Goal: Task Accomplishment & Management: Use online tool/utility

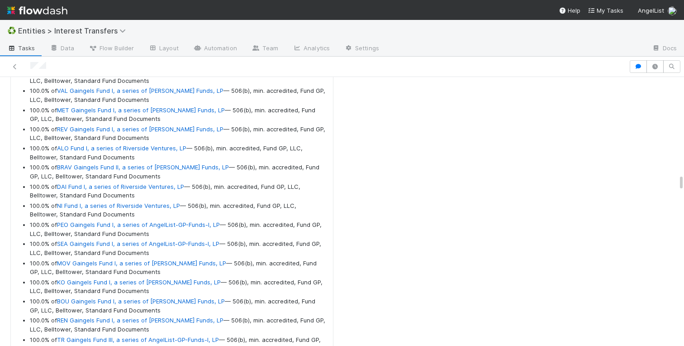
scroll to position [8220, 0]
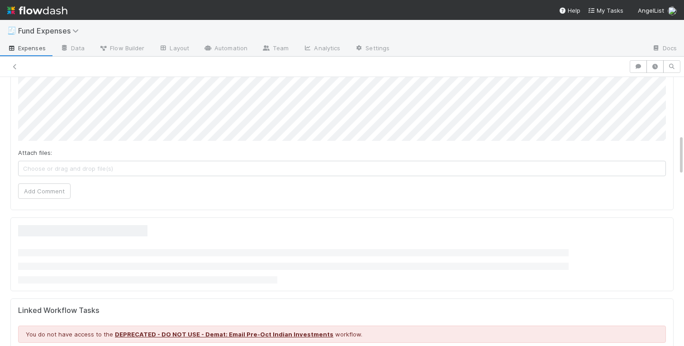
scroll to position [370, 0]
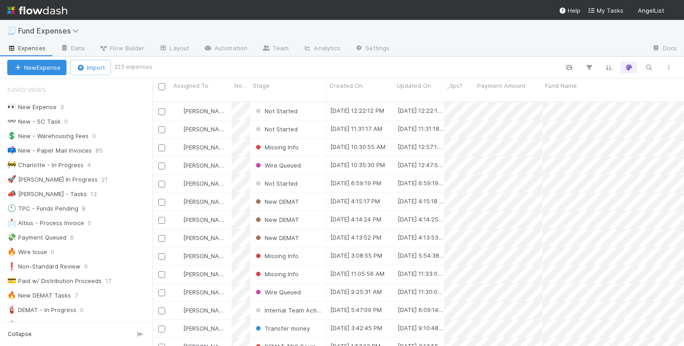
scroll to position [0, 0]
click at [310, 194] on div "New DEMAT" at bounding box center [288, 202] width 76 height 18
click at [309, 211] on div "New DEMAT" at bounding box center [288, 220] width 76 height 18
click at [309, 229] on div "New DEMAT" at bounding box center [288, 238] width 76 height 18
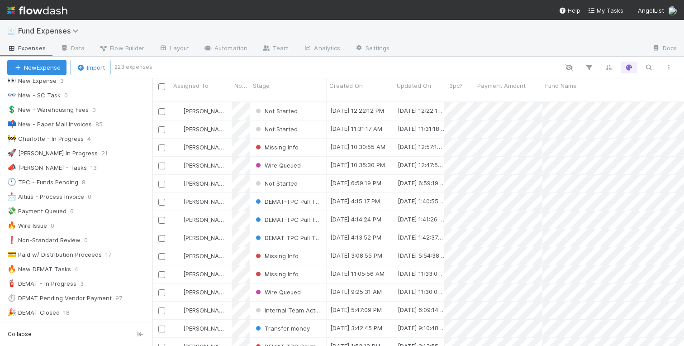
scroll to position [0, 0]
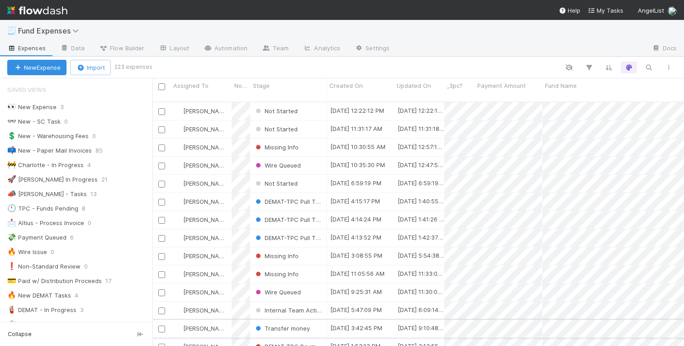
click at [222, 320] on div "Linda Ortiz" at bounding box center [201, 329] width 61 height 18
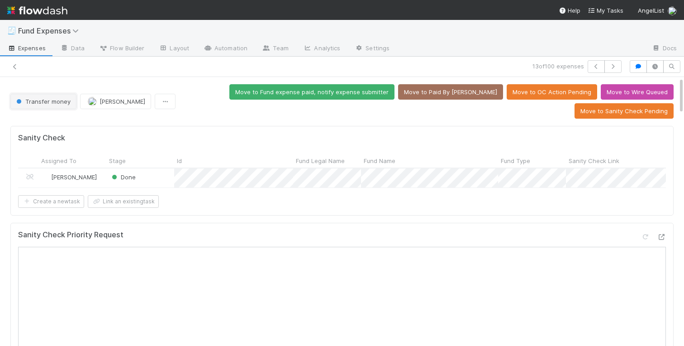
click at [41, 95] on button "Transfer money" at bounding box center [43, 101] width 66 height 15
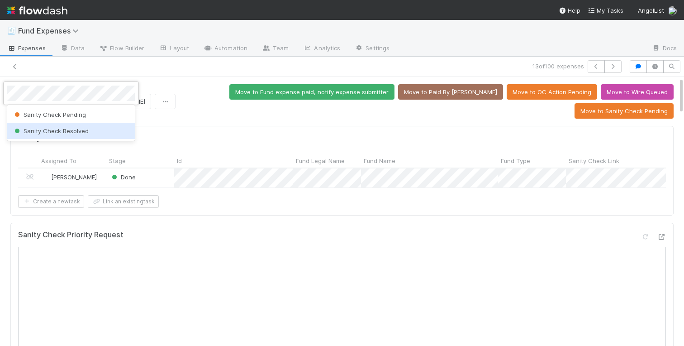
click at [83, 130] on span "Sanity Check Resolved" at bounding box center [51, 130] width 76 height 7
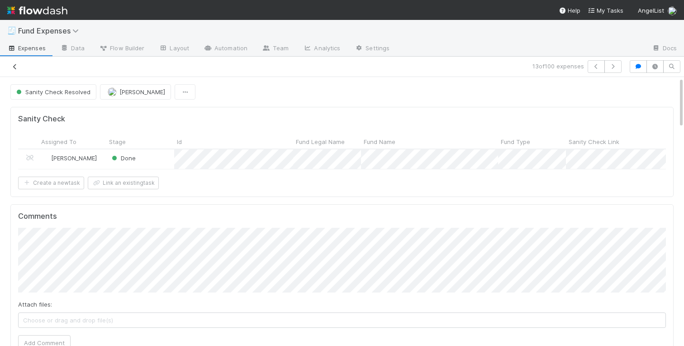
click at [14, 66] on icon at bounding box center [14, 67] width 9 height 6
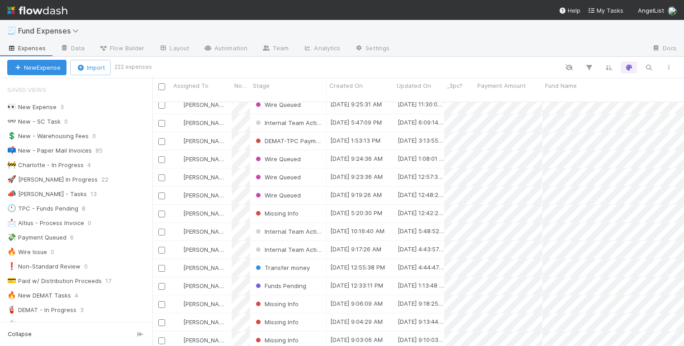
scroll to position [224, 0]
click at [223, 224] on div "Linda Ortiz" at bounding box center [201, 231] width 61 height 18
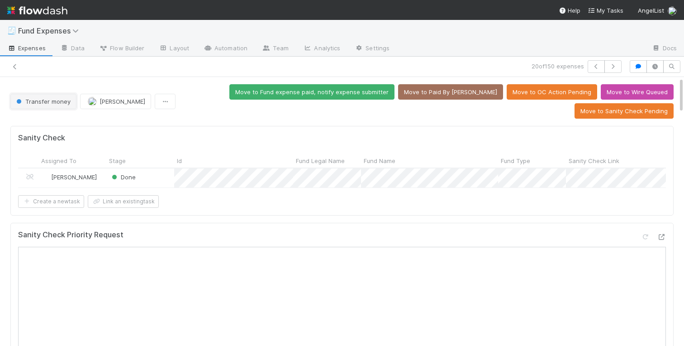
click at [36, 98] on span "Transfer money" at bounding box center [42, 101] width 56 height 7
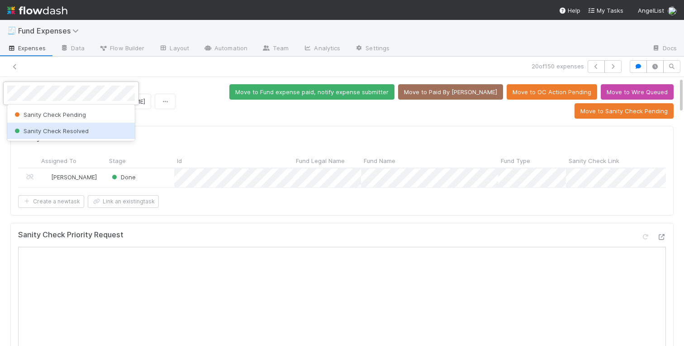
click at [63, 127] on span "Sanity Check Resolved" at bounding box center [51, 130] width 76 height 7
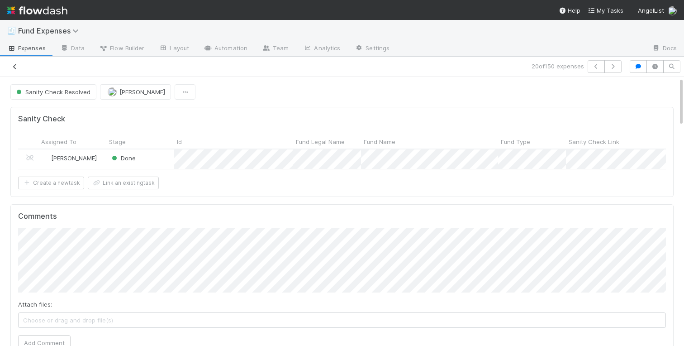
click at [15, 67] on icon at bounding box center [14, 67] width 9 height 6
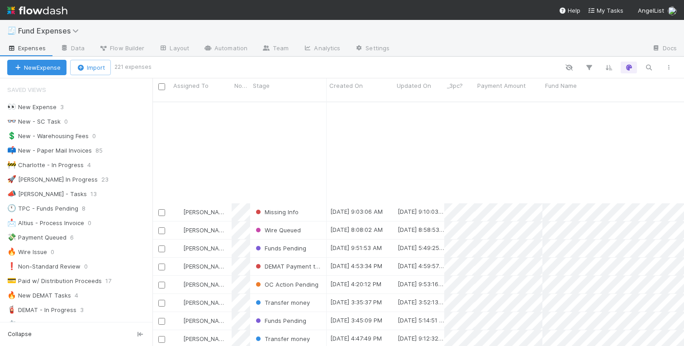
scroll to position [418, 0]
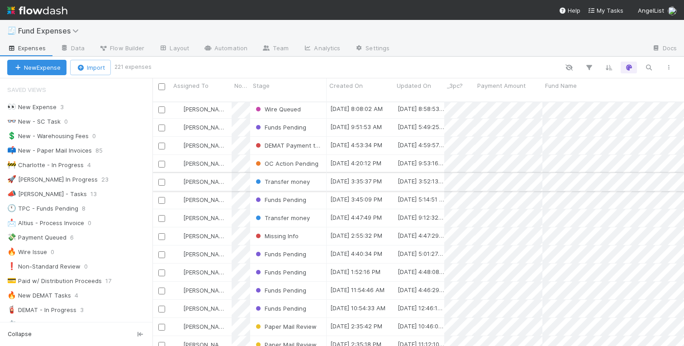
click at [226, 175] on div "[PERSON_NAME]" at bounding box center [201, 182] width 61 height 18
click at [226, 210] on div "[PERSON_NAME]" at bounding box center [201, 218] width 61 height 18
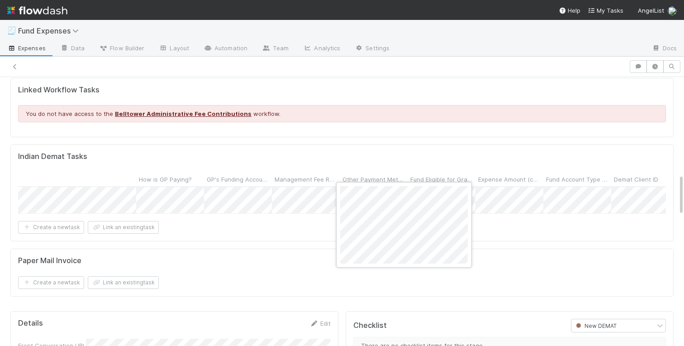
click at [320, 219] on div at bounding box center [342, 173] width 684 height 346
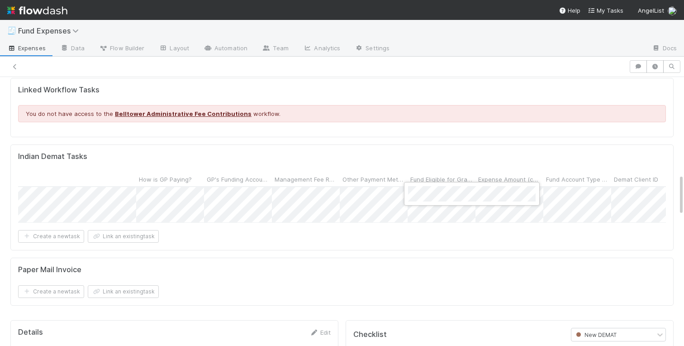
click at [355, 231] on div at bounding box center [342, 173] width 684 height 346
click at [342, 233] on div "Create a new task Link an existing task" at bounding box center [342, 236] width 648 height 13
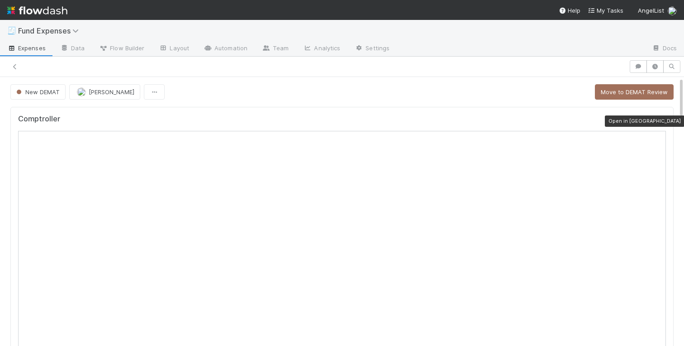
click at [662, 121] on icon at bounding box center [661, 121] width 9 height 6
click at [16, 67] on icon at bounding box center [14, 67] width 9 height 6
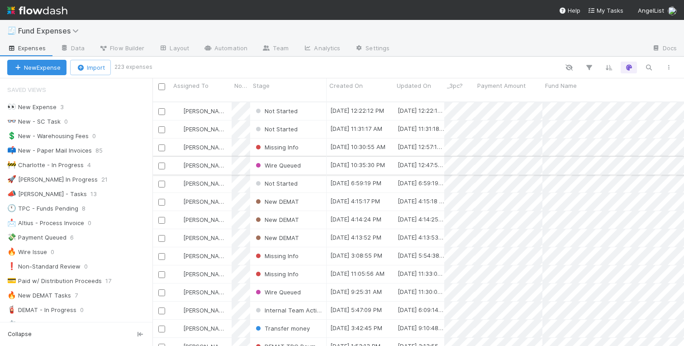
scroll to position [21, 0]
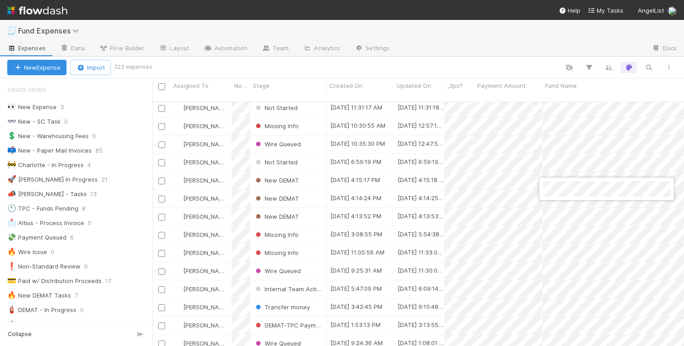
click at [307, 175] on div at bounding box center [342, 173] width 684 height 346
click at [308, 173] on div "New DEMAT" at bounding box center [288, 181] width 76 height 18
click at [308, 190] on div "New DEMAT" at bounding box center [288, 199] width 76 height 18
click at [308, 208] on div "New DEMAT" at bounding box center [288, 217] width 76 height 18
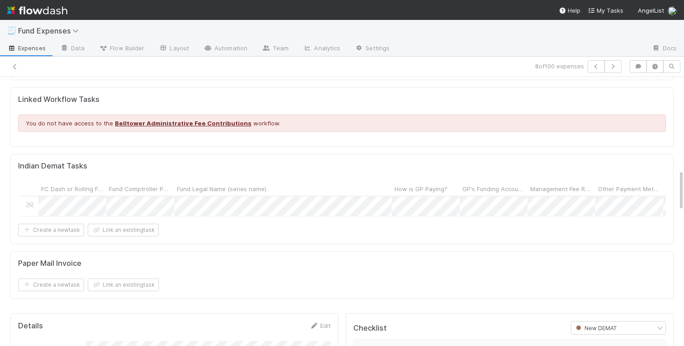
scroll to position [646, 0]
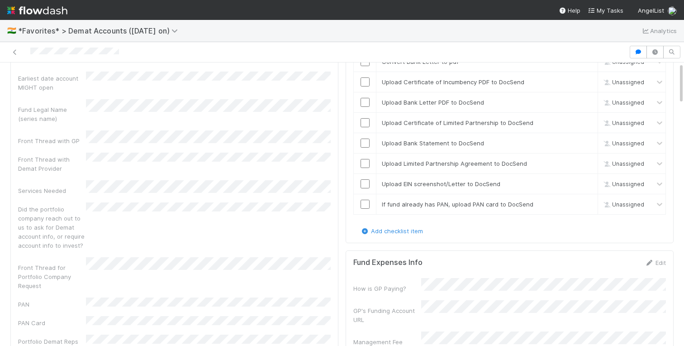
scroll to position [210, 0]
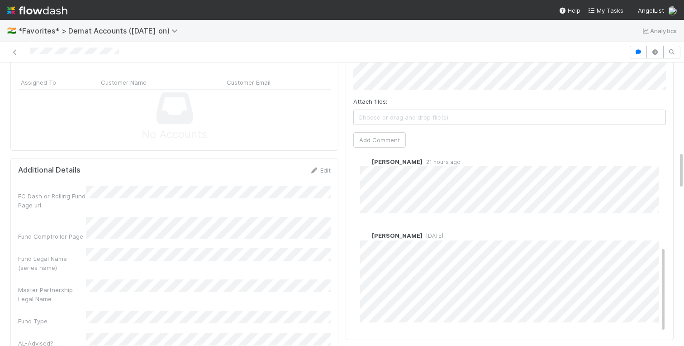
scroll to position [652, 0]
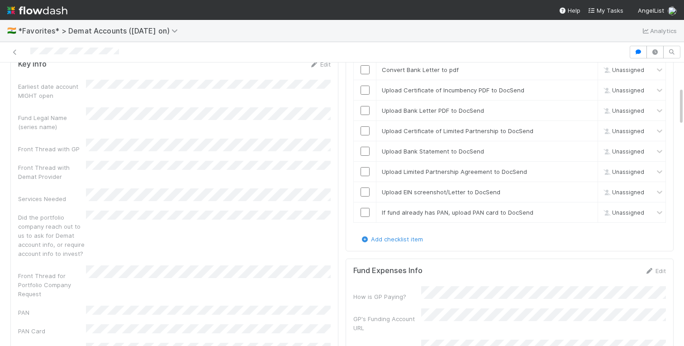
scroll to position [0, 0]
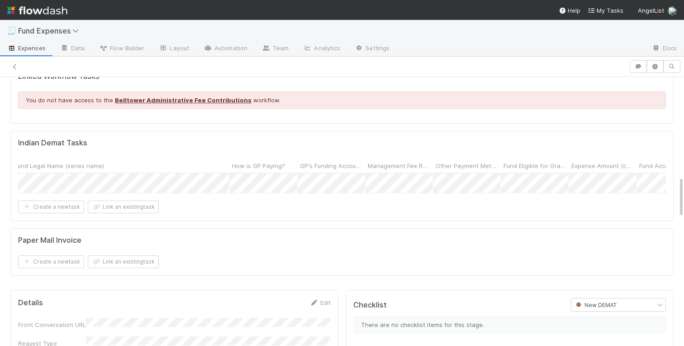
scroll to position [0, 277]
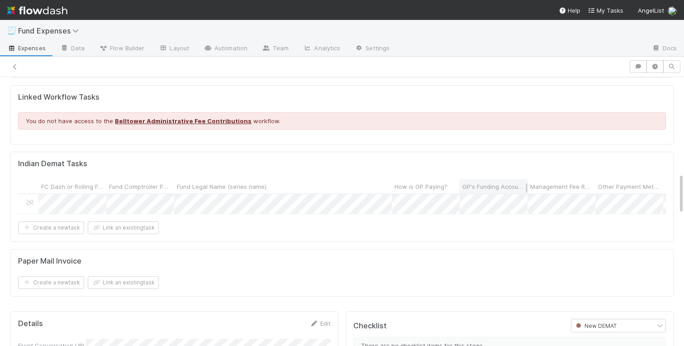
scroll to position [0, 168]
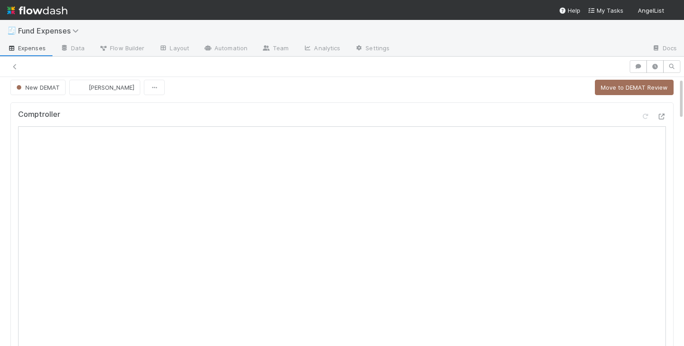
scroll to position [4, 0]
click at [635, 87] on button "Move to DEMAT Review" at bounding box center [634, 87] width 79 height 15
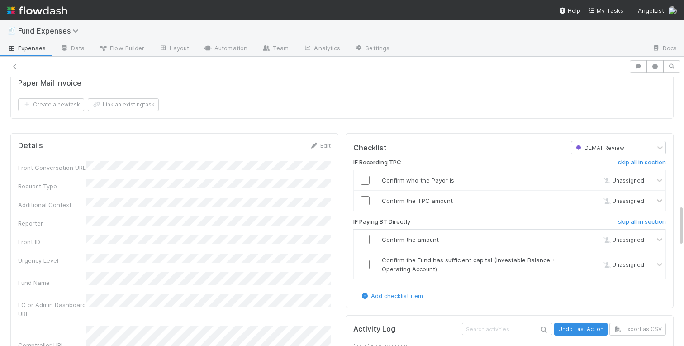
scroll to position [824, 0]
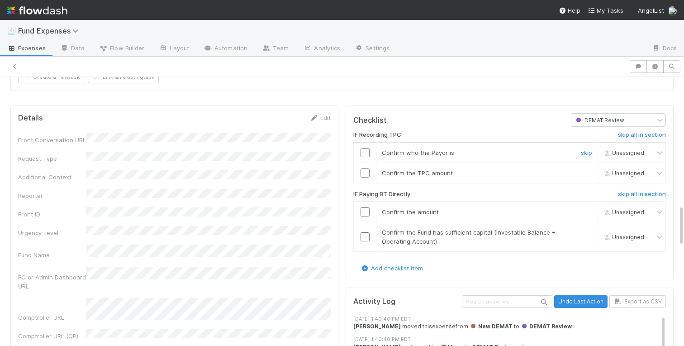
click at [365, 151] on input "checkbox" at bounding box center [365, 152] width 9 height 9
click at [363, 172] on input "checkbox" at bounding box center [365, 172] width 9 height 9
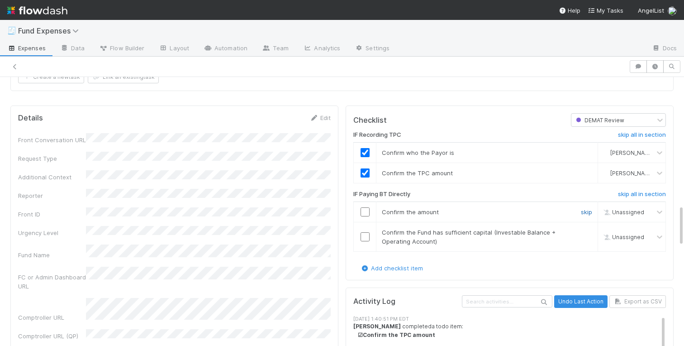
click at [584, 213] on link "skip" at bounding box center [586, 211] width 11 height 7
click at [585, 234] on link "skip" at bounding box center [586, 232] width 11 height 7
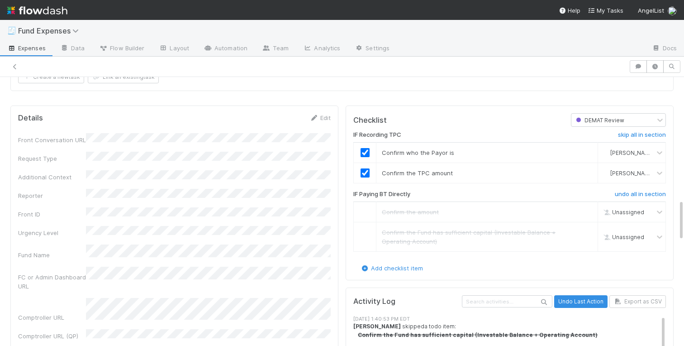
scroll to position [0, 0]
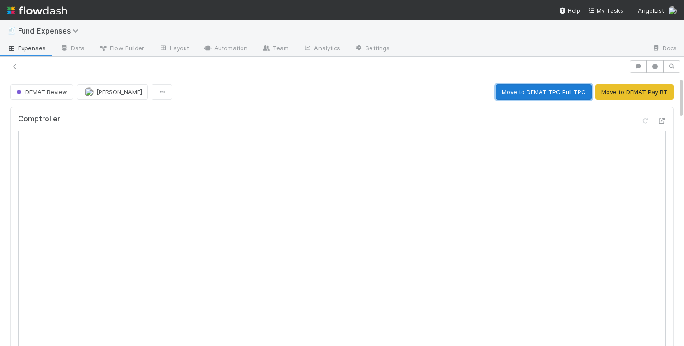
click at [558, 88] on button "Move to DEMAT-TPC Pull TPC" at bounding box center [544, 91] width 96 height 15
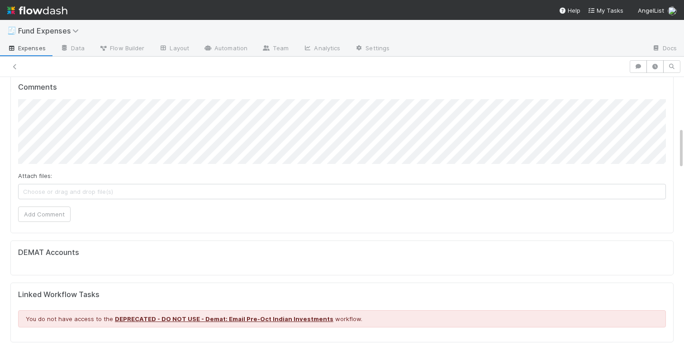
scroll to position [295, 0]
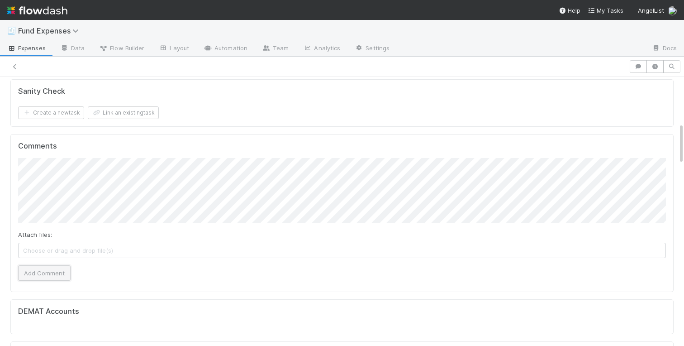
click at [42, 270] on button "Add Comment" at bounding box center [44, 272] width 52 height 15
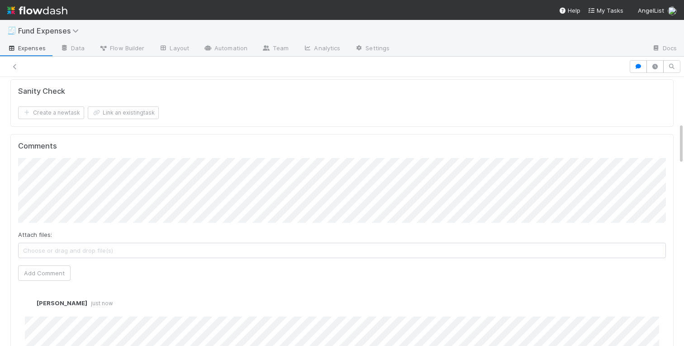
scroll to position [324, 0]
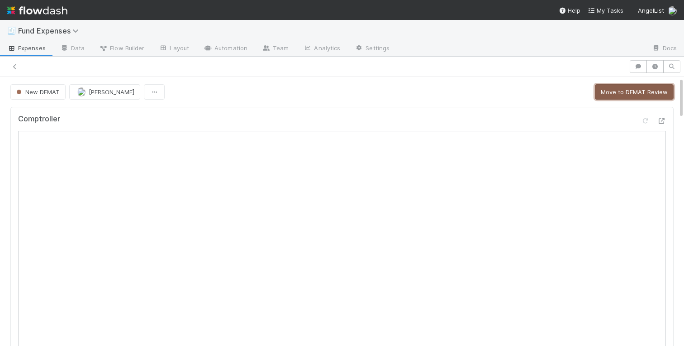
click at [621, 92] on button "Move to DEMAT Review" at bounding box center [634, 91] width 79 height 15
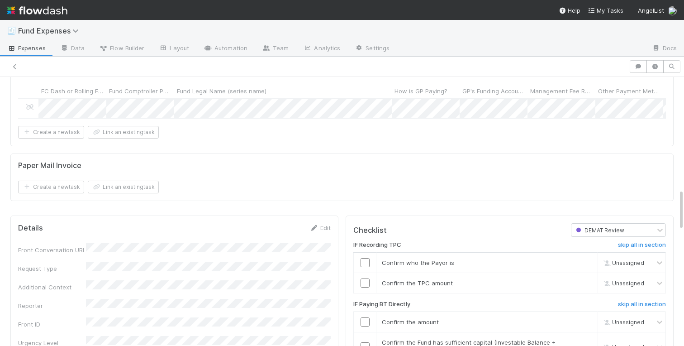
scroll to position [749, 0]
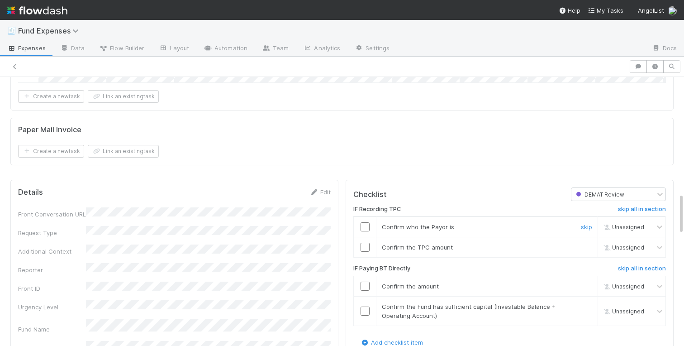
click at [367, 226] on input "checkbox" at bounding box center [365, 226] width 9 height 9
click at [366, 249] on input "checkbox" at bounding box center [365, 247] width 9 height 9
click at [584, 286] on link "skip" at bounding box center [586, 285] width 11 height 7
click at [584, 307] on link "skip" at bounding box center [586, 306] width 11 height 7
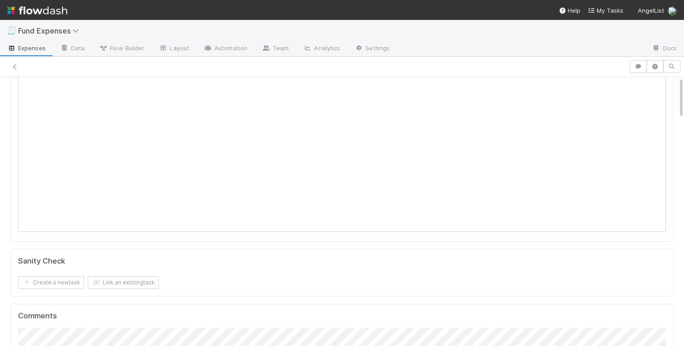
scroll to position [0, 0]
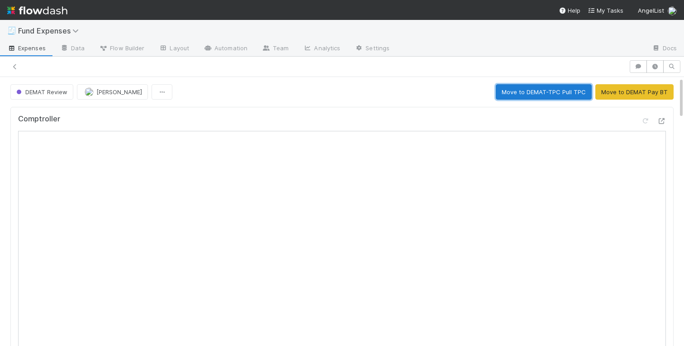
click at [548, 92] on button "Move to DEMAT-TPC Pull TPC" at bounding box center [544, 91] width 96 height 15
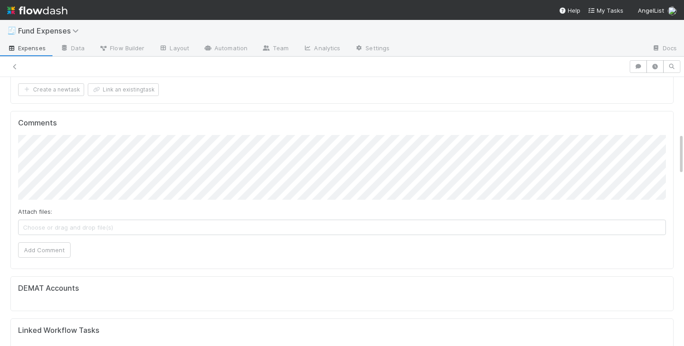
scroll to position [310, 0]
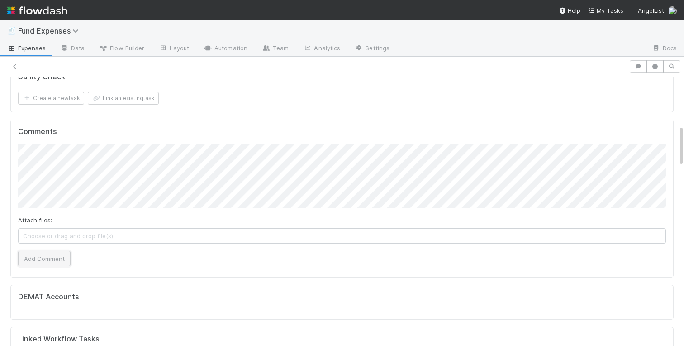
click at [33, 256] on button "Add Comment" at bounding box center [44, 258] width 52 height 15
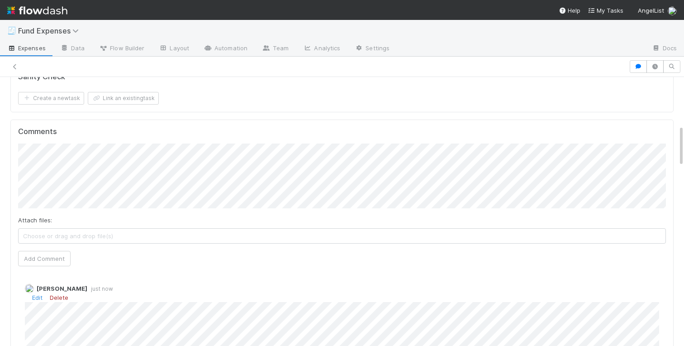
click at [61, 297] on link "Delete" at bounding box center [59, 297] width 19 height 7
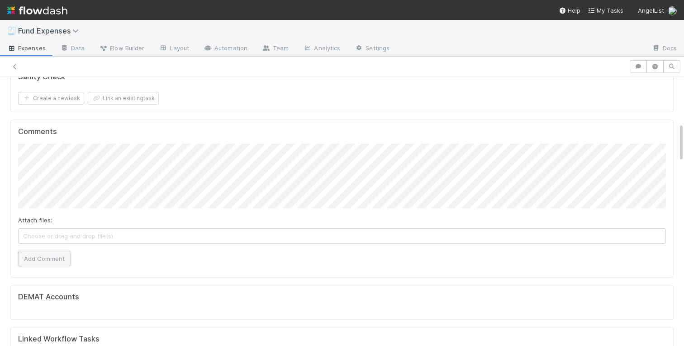
click at [36, 258] on button "Add Comment" at bounding box center [44, 258] width 52 height 15
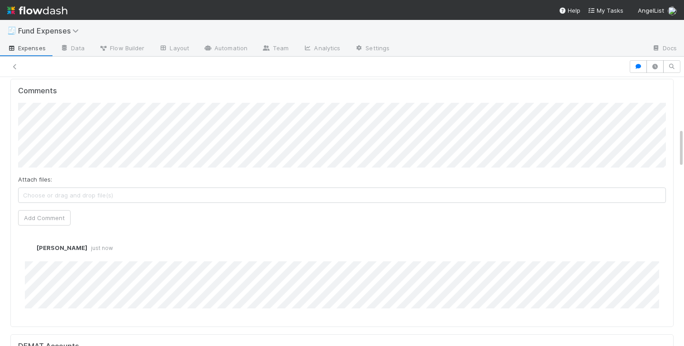
scroll to position [349, 0]
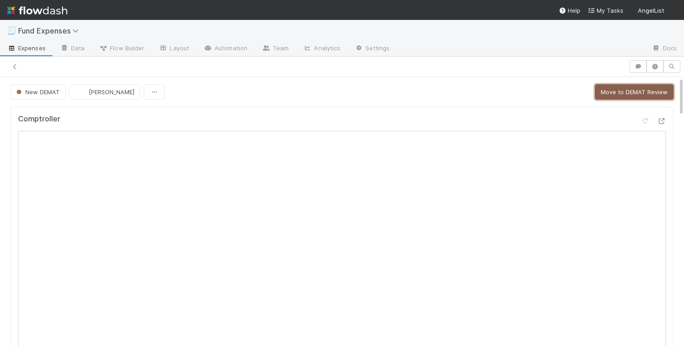
click at [617, 92] on button "Move to DEMAT Review" at bounding box center [634, 91] width 79 height 15
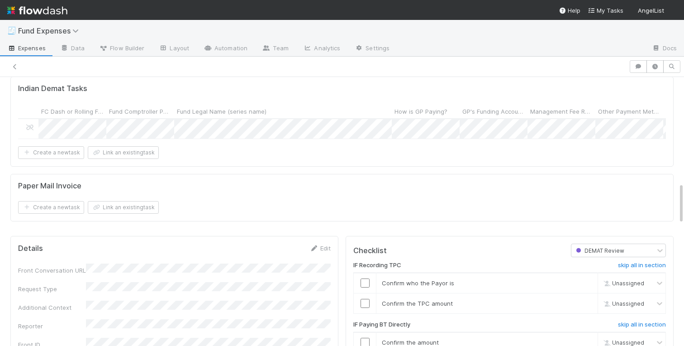
scroll to position [730, 0]
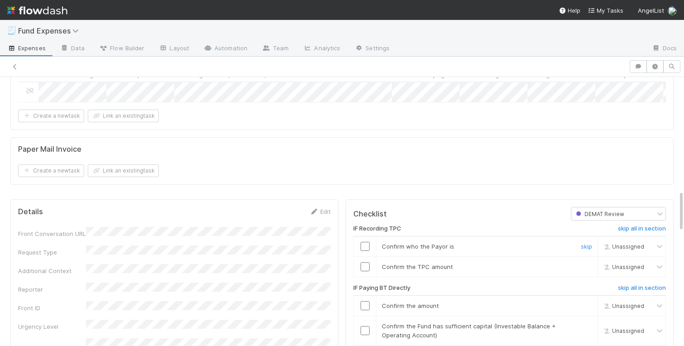
click at [367, 249] on input "checkbox" at bounding box center [365, 246] width 9 height 9
click at [367, 264] on input "checkbox" at bounding box center [365, 266] width 9 height 9
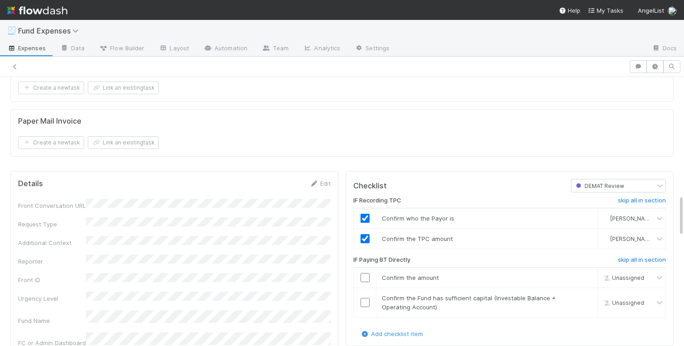
scroll to position [760, 0]
click at [588, 275] on link "skip" at bounding box center [586, 275] width 11 height 7
click at [588, 301] on div "skip" at bounding box center [585, 300] width 27 height 18
click at [588, 296] on link "skip" at bounding box center [586, 295] width 11 height 7
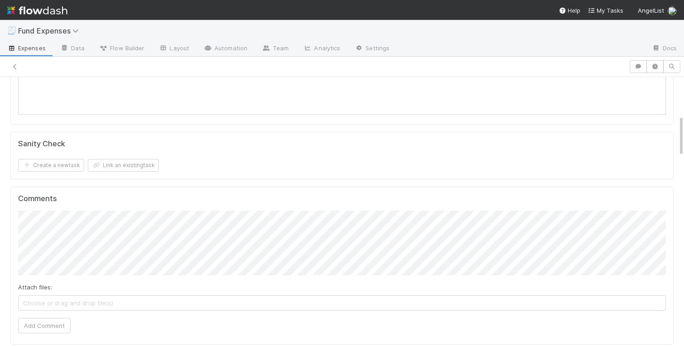
scroll to position [255, 0]
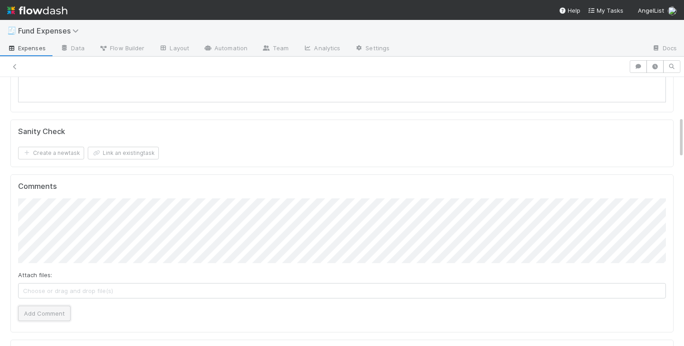
click at [40, 319] on button "Add Comment" at bounding box center [44, 312] width 52 height 15
click at [8, 168] on div "Comptroller Sanity Check Create a new task Link an existing task Comments Attac…" at bounding box center [342, 304] width 671 height 912
click at [7, 169] on div "Comptroller Sanity Check Create a new task Link an existing task Comments Attac…" at bounding box center [342, 304] width 671 height 912
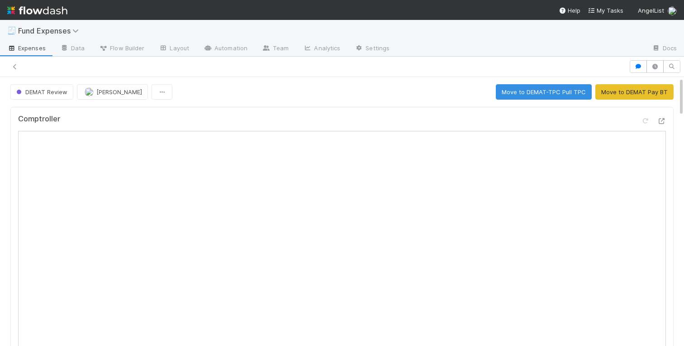
click at [516, 99] on button "Move to DEMAT-TPC Pull TPC" at bounding box center [544, 91] width 96 height 15
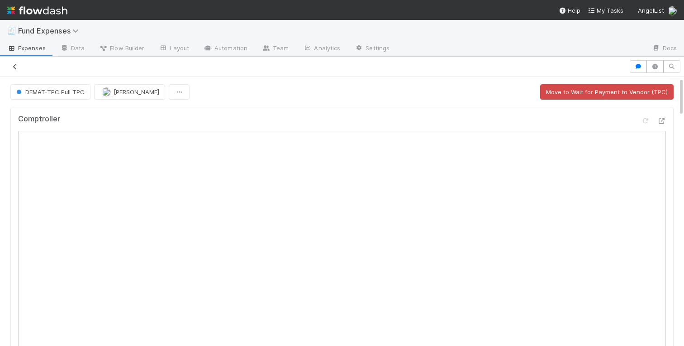
click at [16, 62] on link at bounding box center [14, 66] width 9 height 9
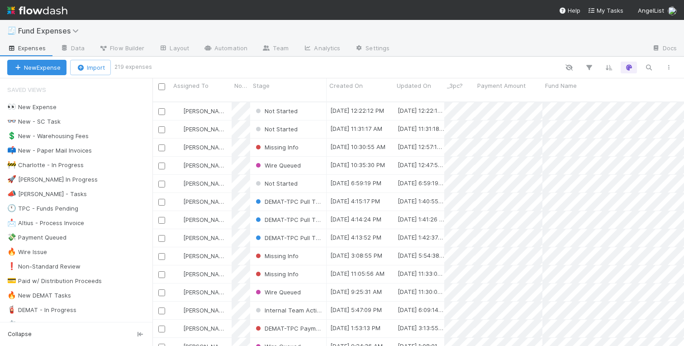
scroll to position [0, 0]
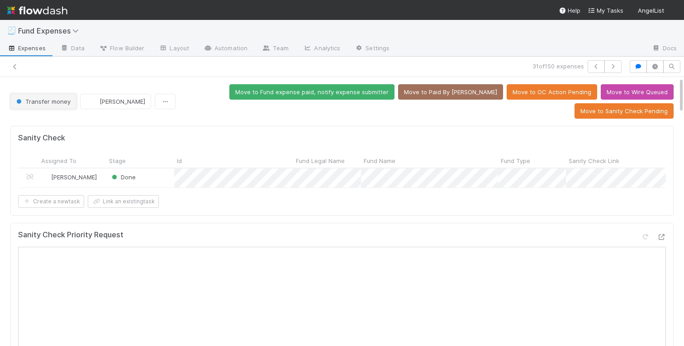
click at [36, 98] on span "Transfer money" at bounding box center [42, 101] width 56 height 7
click at [35, 98] on span "Transfer money" at bounding box center [42, 101] width 56 height 7
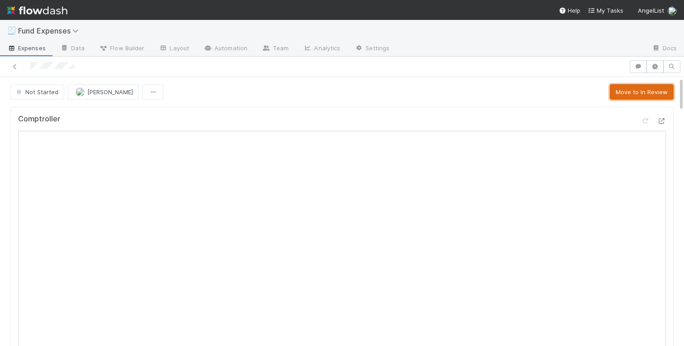
click at [645, 95] on button "Move to In Review" at bounding box center [642, 91] width 64 height 15
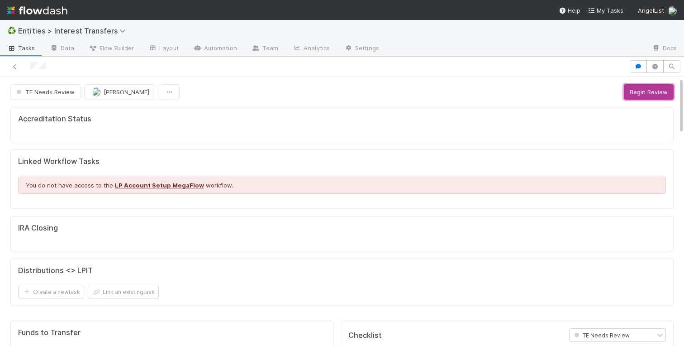
click at [637, 94] on button "Begin Review" at bounding box center [649, 91] width 50 height 15
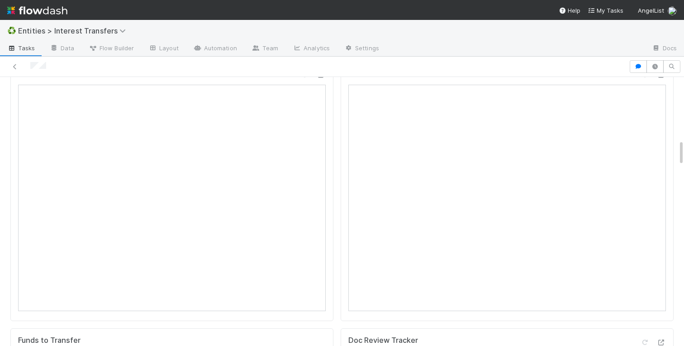
scroll to position [668, 0]
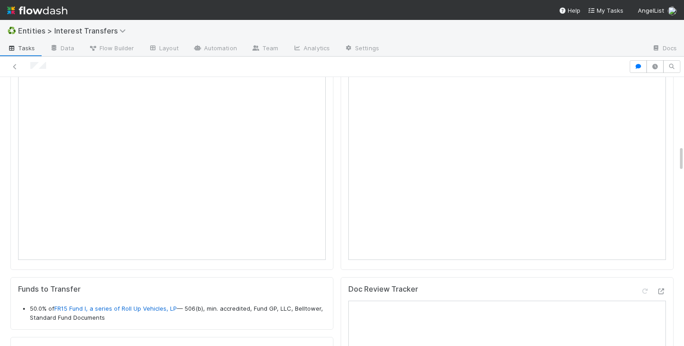
scroll to position [702, 0]
